Goal: Information Seeking & Learning: Learn about a topic

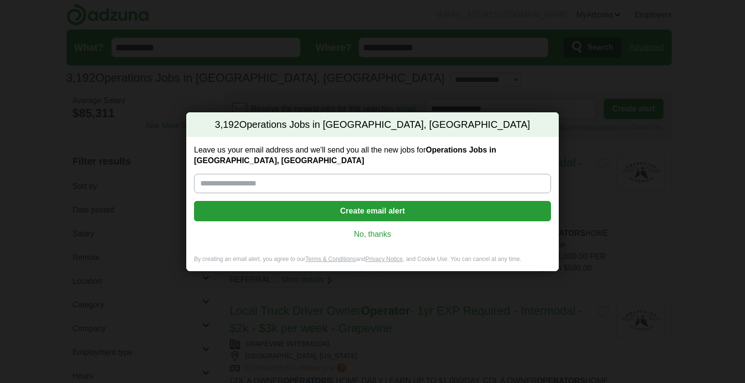
click at [378, 234] on link "No, thanks" at bounding box center [372, 234] width 341 height 11
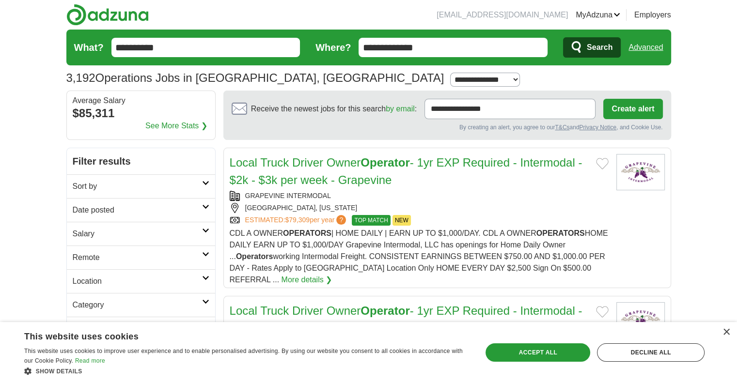
click at [164, 228] on h2 "Salary" at bounding box center [137, 234] width 129 height 12
click at [124, 260] on select "**********" at bounding box center [141, 262] width 137 height 20
select select "*****"
click at [188, 319] on button "Apply" at bounding box center [186, 327] width 46 height 20
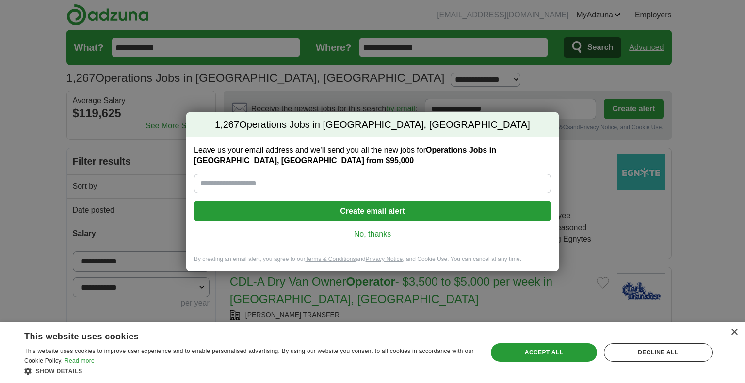
click at [377, 234] on link "No, thanks" at bounding box center [372, 234] width 341 height 11
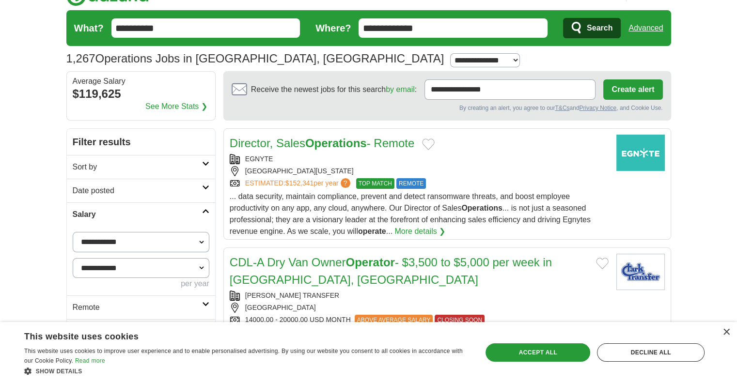
scroll to position [78, 0]
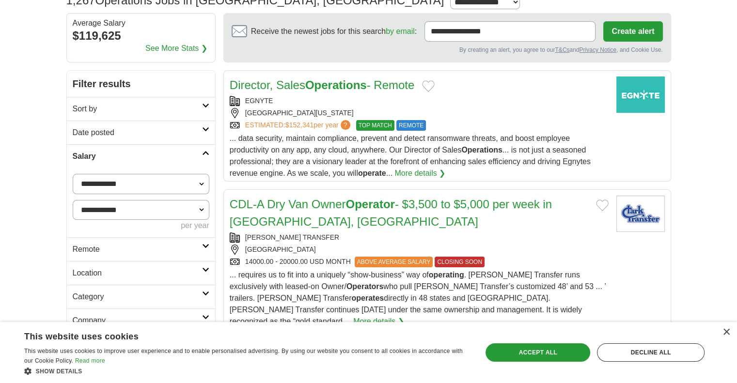
click at [132, 210] on select "**********" at bounding box center [141, 210] width 137 height 20
click at [148, 245] on h2 "Remote" at bounding box center [137, 250] width 129 height 12
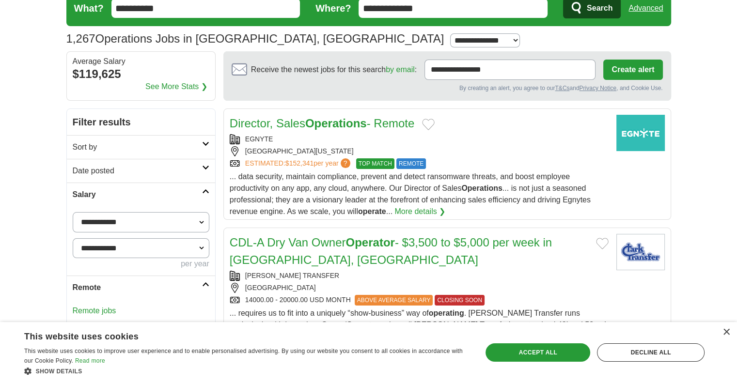
scroll to position [39, 0]
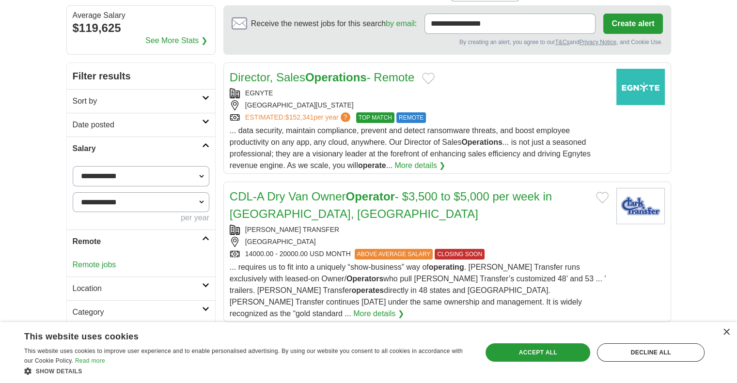
scroll to position [95, 0]
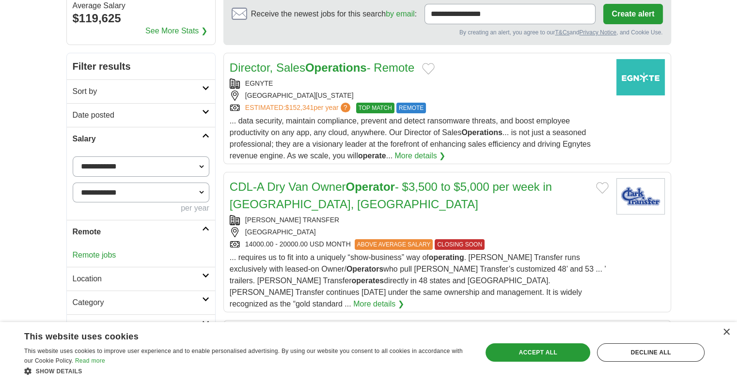
click at [318, 73] on strong "Operations" at bounding box center [336, 67] width 62 height 13
click at [725, 334] on div "×" at bounding box center [726, 332] width 7 height 7
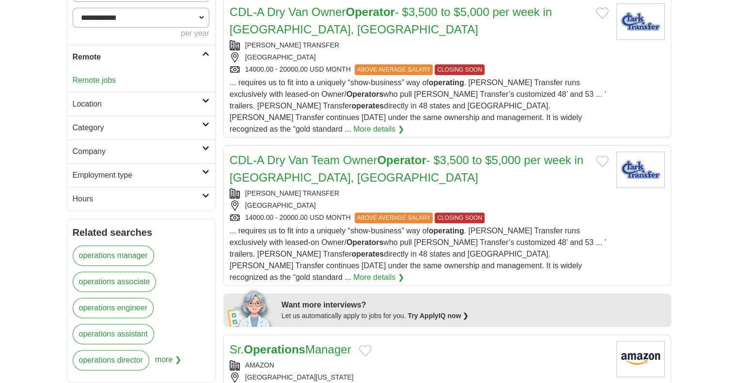
scroll to position [385, 0]
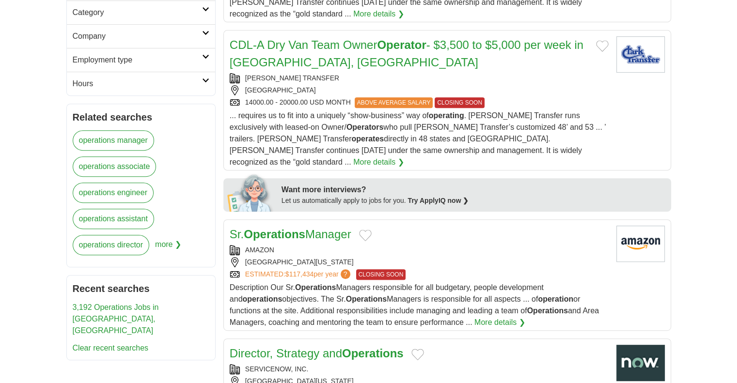
click at [324, 228] on link "Sr. Operations Manager" at bounding box center [291, 234] width 122 height 13
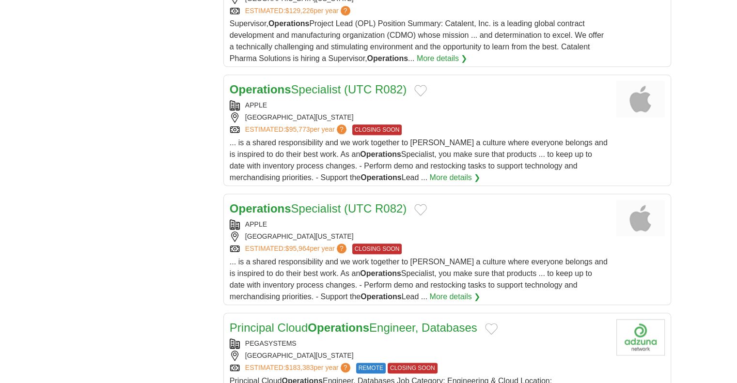
scroll to position [1074, 0]
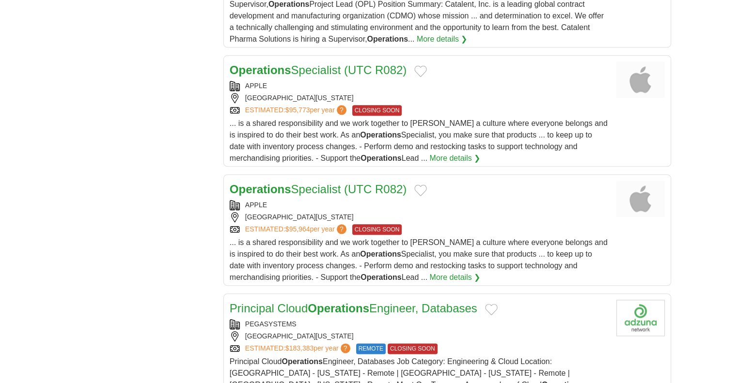
click at [350, 64] on link "Operations Specialist (UTC R082)" at bounding box center [318, 70] width 177 height 13
